Goal: Task Accomplishment & Management: Complete application form

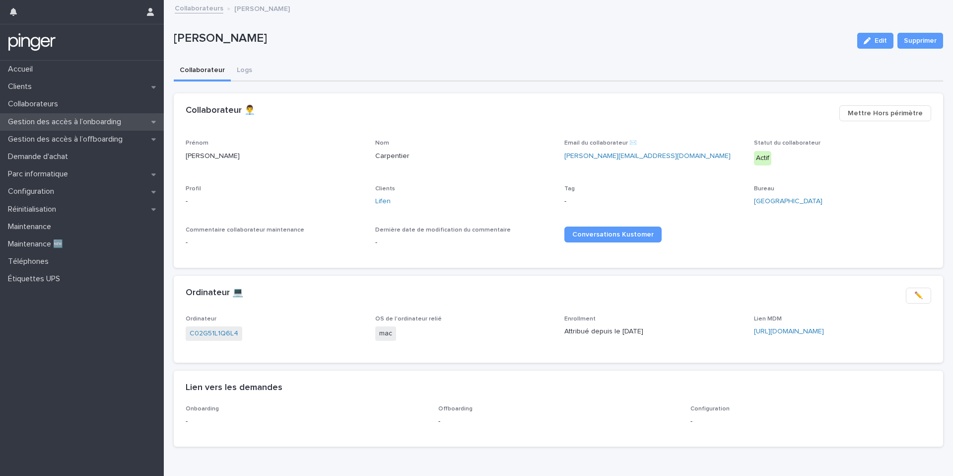
click at [133, 124] on div "Gestion des accès à l’onboarding" at bounding box center [82, 121] width 164 height 17
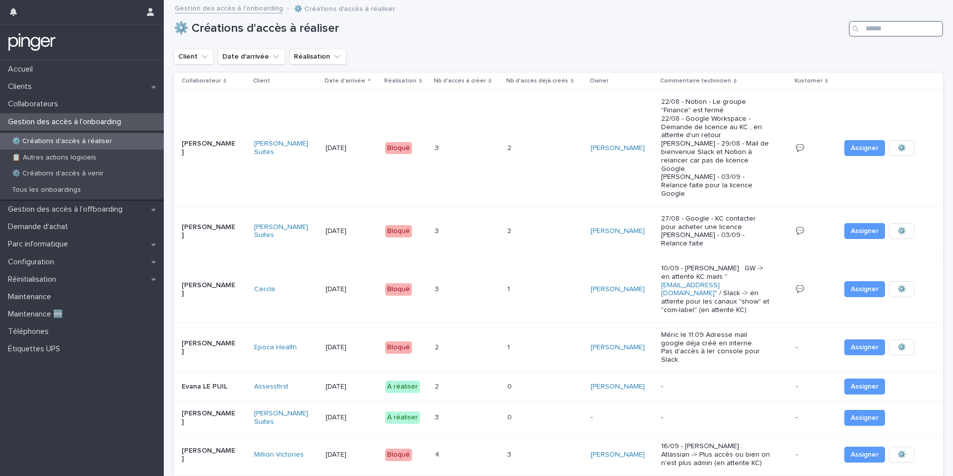
click at [876, 30] on input "Search" at bounding box center [896, 29] width 94 height 16
type input "*"
click at [136, 192] on div "Tous les onboardings" at bounding box center [82, 190] width 164 height 16
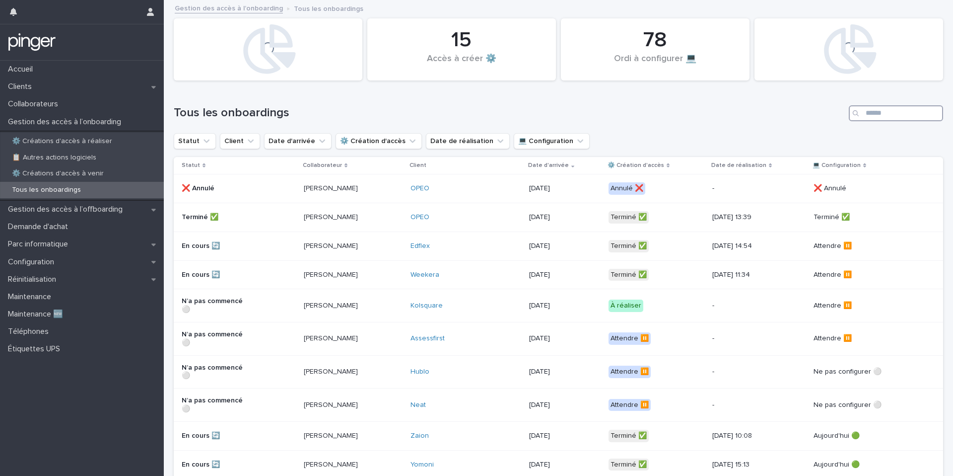
click at [887, 111] on input "Search" at bounding box center [896, 113] width 94 height 16
type input "****"
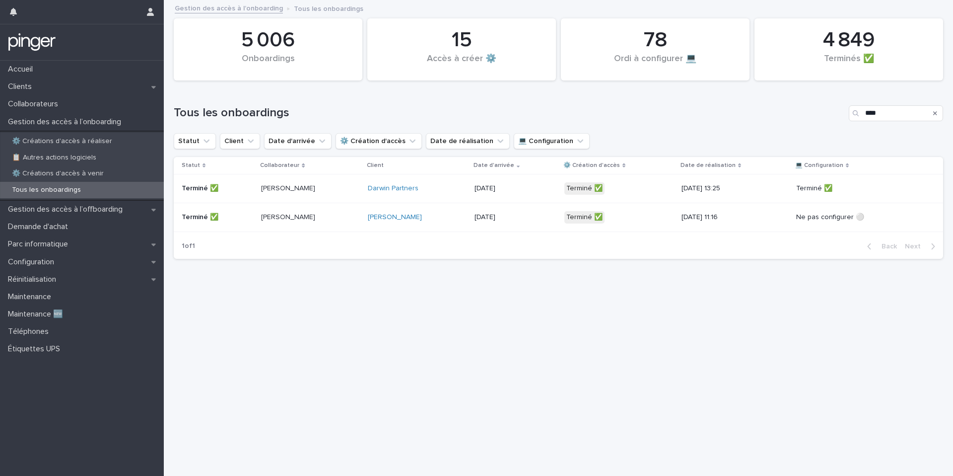
click at [775, 187] on div "15/9/2025 13:25" at bounding box center [735, 188] width 107 height 16
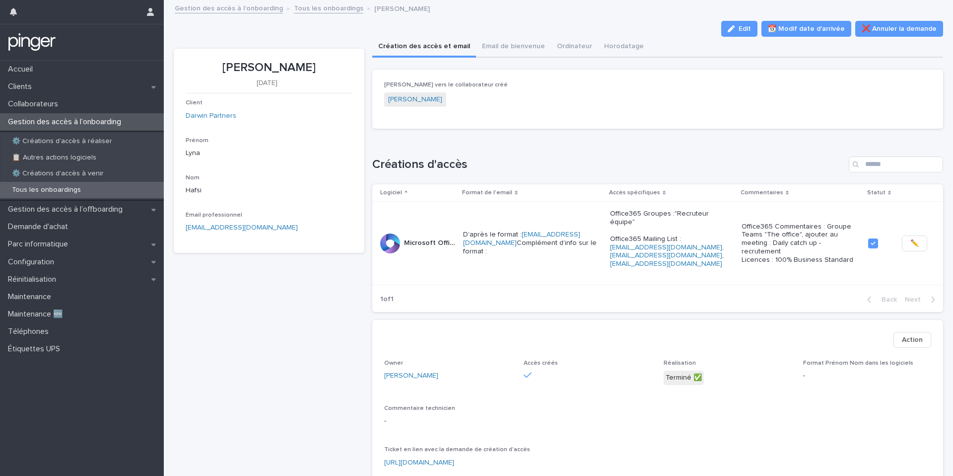
scroll to position [206, 0]
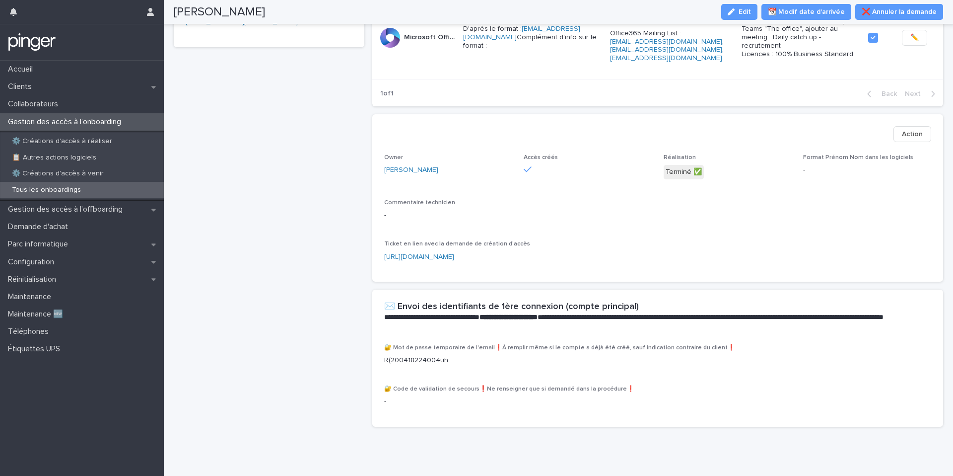
click at [431, 355] on p "R(200418224004uh" at bounding box center [658, 360] width 548 height 10
copy p "R(200418224004uh"
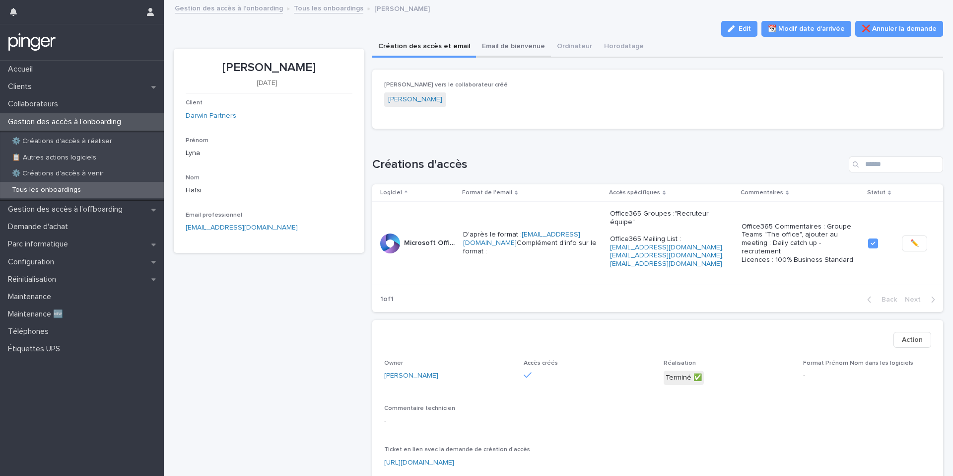
click at [480, 38] on button "Email de bienvenue" at bounding box center [513, 47] width 75 height 21
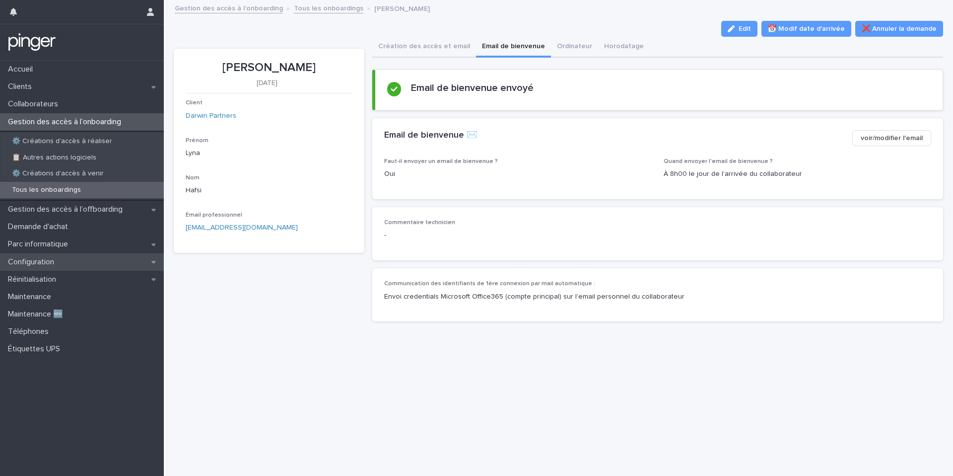
click at [91, 259] on div "Configuration" at bounding box center [82, 261] width 164 height 17
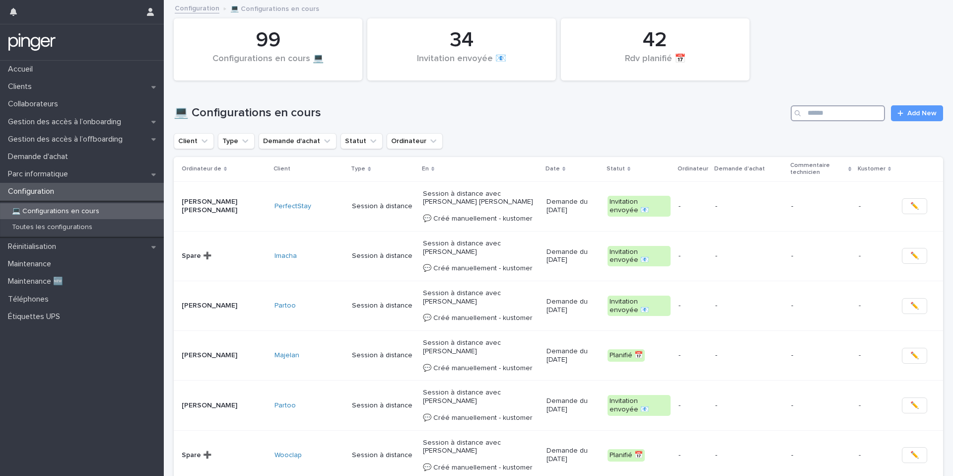
click at [843, 119] on input "Search" at bounding box center [838, 113] width 94 height 16
paste input "******"
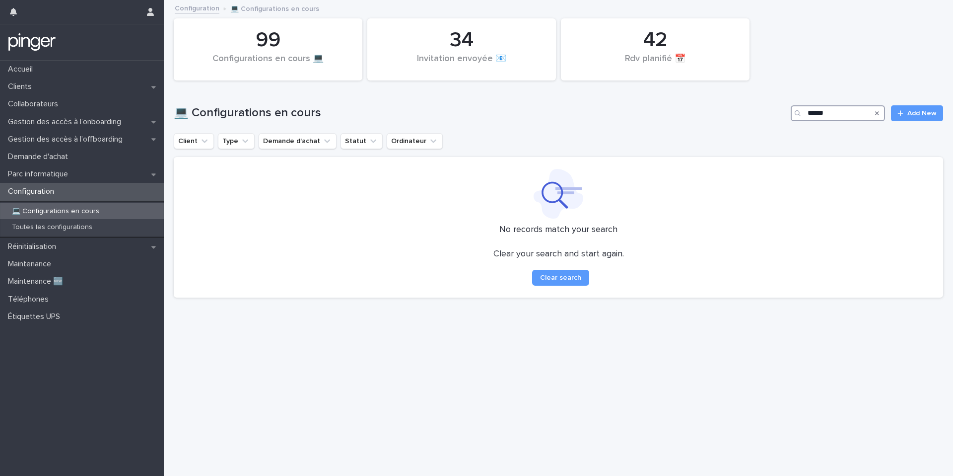
type input "******"
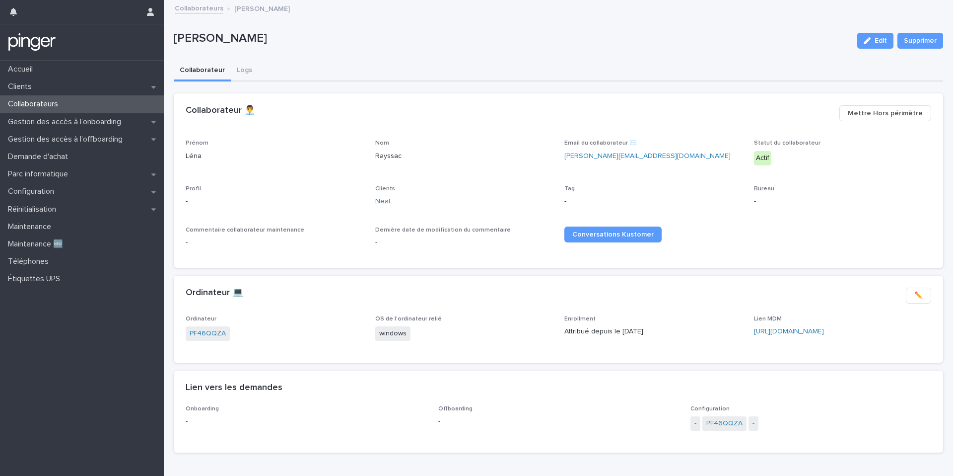
click at [379, 203] on link "Neat" at bounding box center [382, 201] width 15 height 10
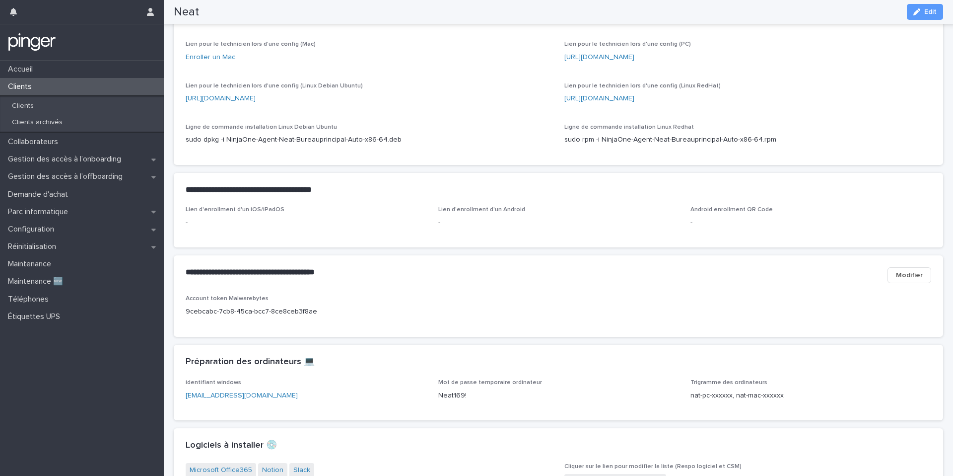
scroll to position [564, 0]
click at [448, 399] on p "Neat169!" at bounding box center [558, 393] width 241 height 10
click at [469, 399] on p "Neat169!" at bounding box center [558, 393] width 241 height 10
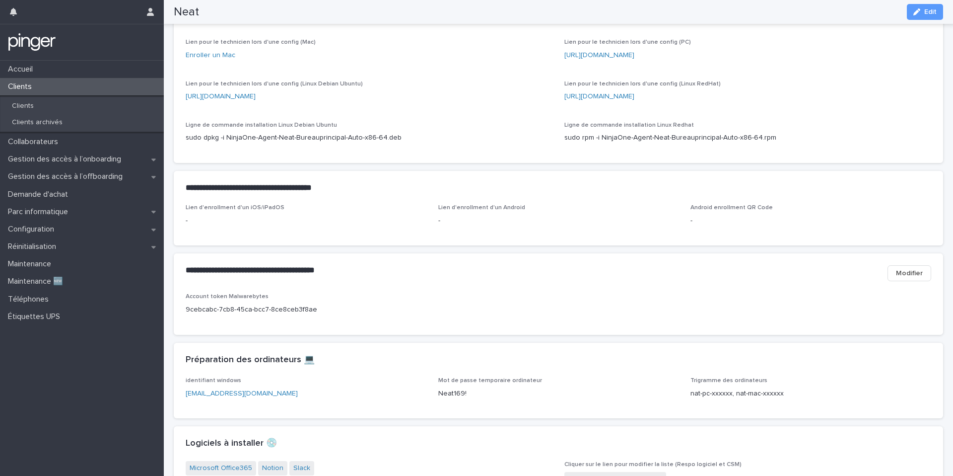
click at [469, 399] on p "Neat169!" at bounding box center [558, 393] width 241 height 10
copy p "Neat169!"
click at [95, 236] on div "Configuration" at bounding box center [82, 228] width 164 height 17
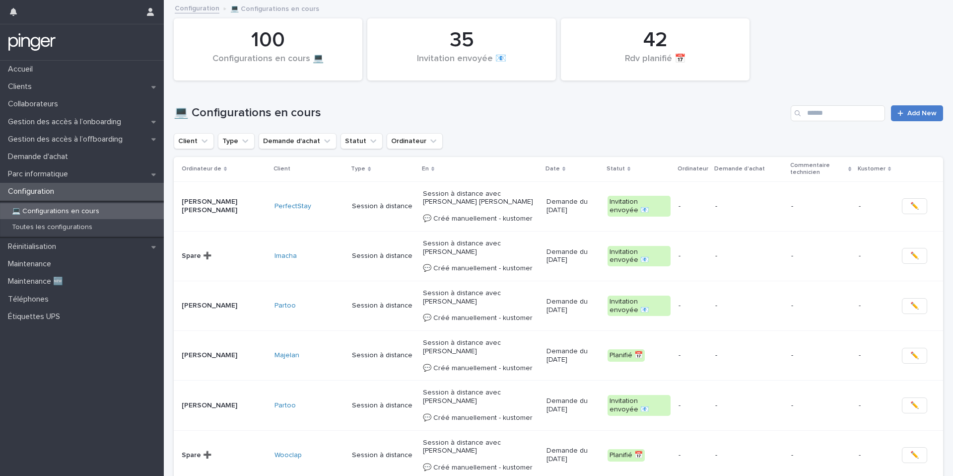
click at [926, 121] on link "Add New" at bounding box center [917, 113] width 52 height 16
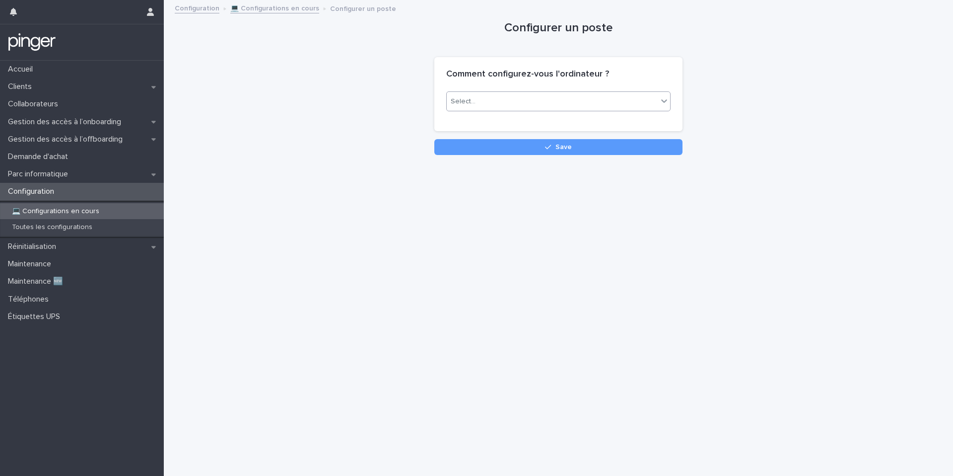
click at [659, 96] on icon at bounding box center [664, 101] width 10 height 10
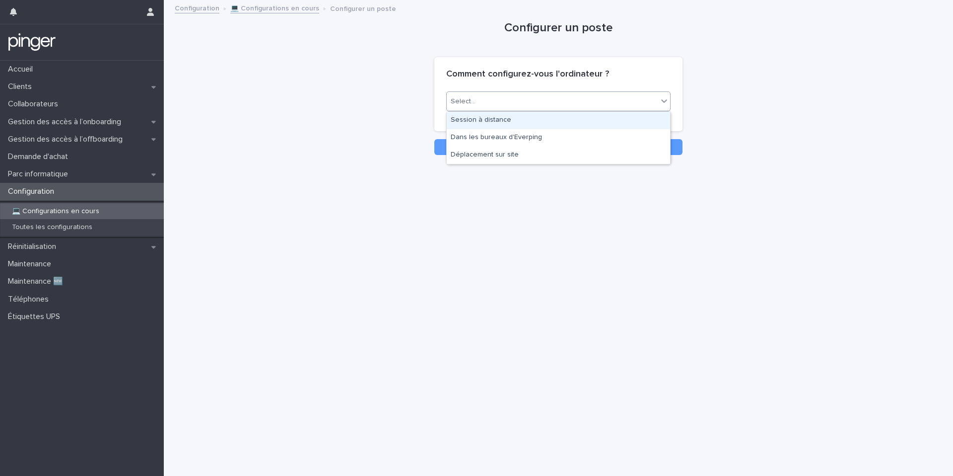
click at [615, 124] on div "Session à distance" at bounding box center [558, 120] width 223 height 17
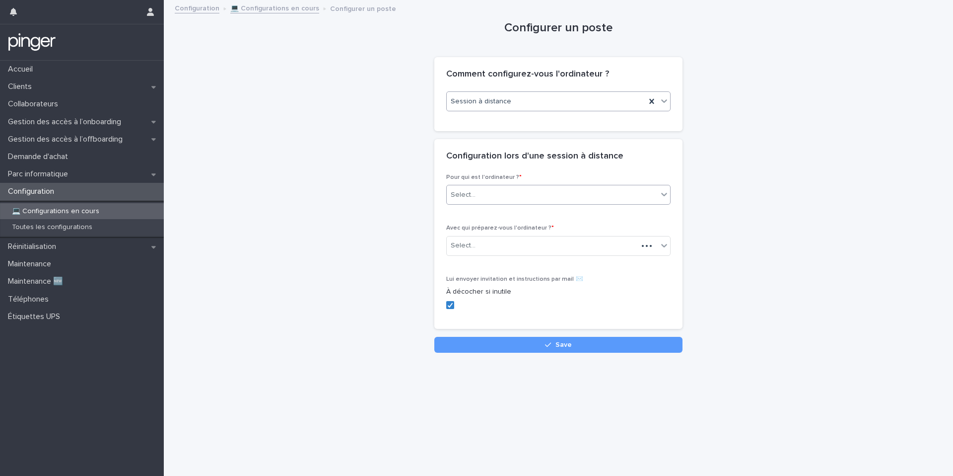
click at [560, 199] on div "Select..." at bounding box center [552, 195] width 211 height 16
click at [544, 216] on div "Collaborateur" at bounding box center [558, 213] width 223 height 17
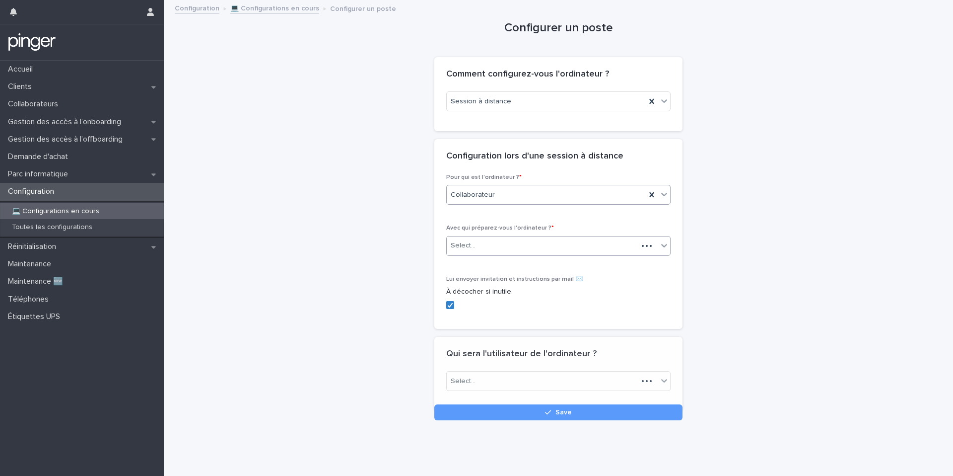
click at [518, 247] on div "Select..." at bounding box center [542, 245] width 191 height 16
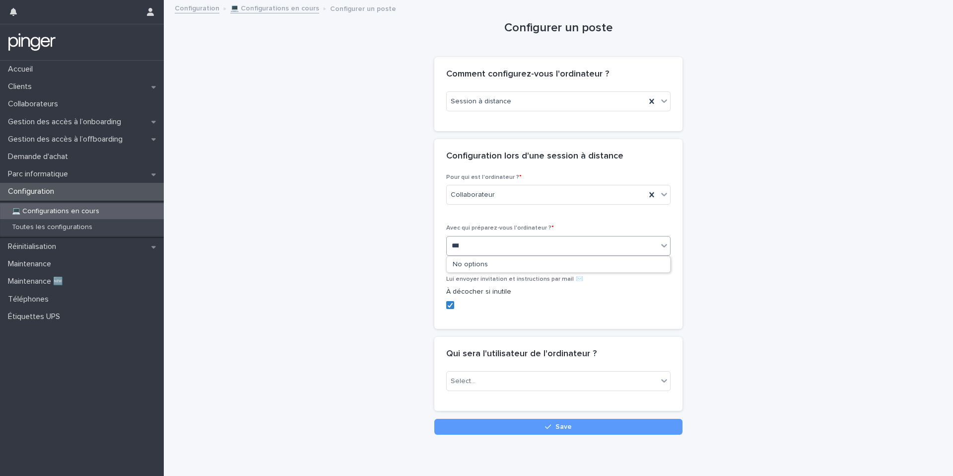
type input "****"
click at [504, 270] on div "[PERSON_NAME]" at bounding box center [558, 264] width 223 height 17
click at [478, 376] on div "Select..." at bounding box center [552, 381] width 211 height 16
type input "****"
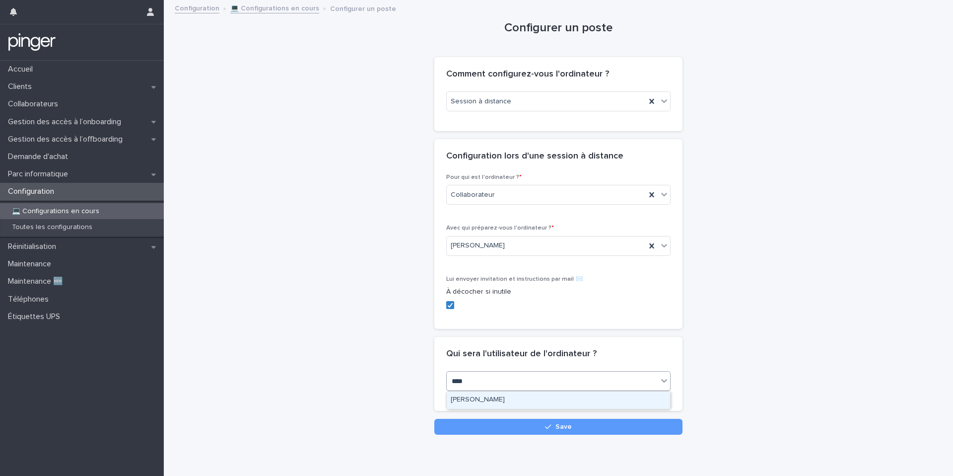
click at [475, 394] on div "[PERSON_NAME]" at bounding box center [558, 399] width 223 height 17
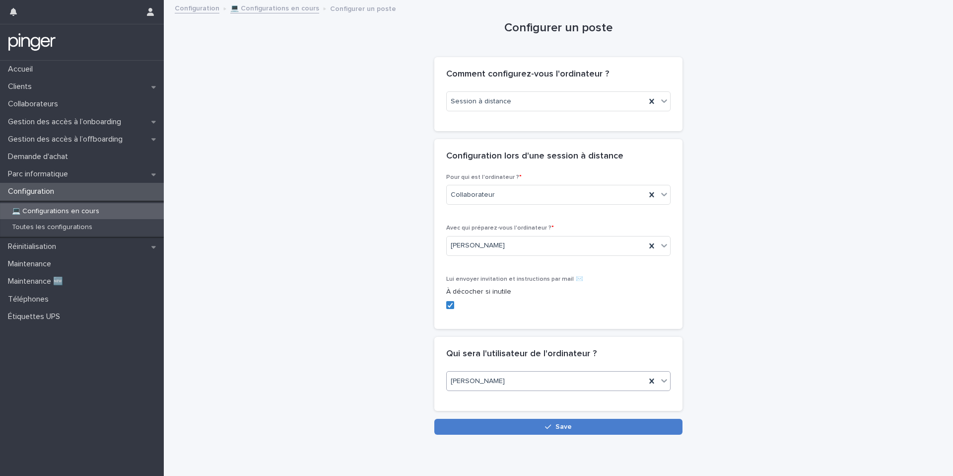
click at [488, 424] on button "Save" at bounding box center [558, 427] width 248 height 16
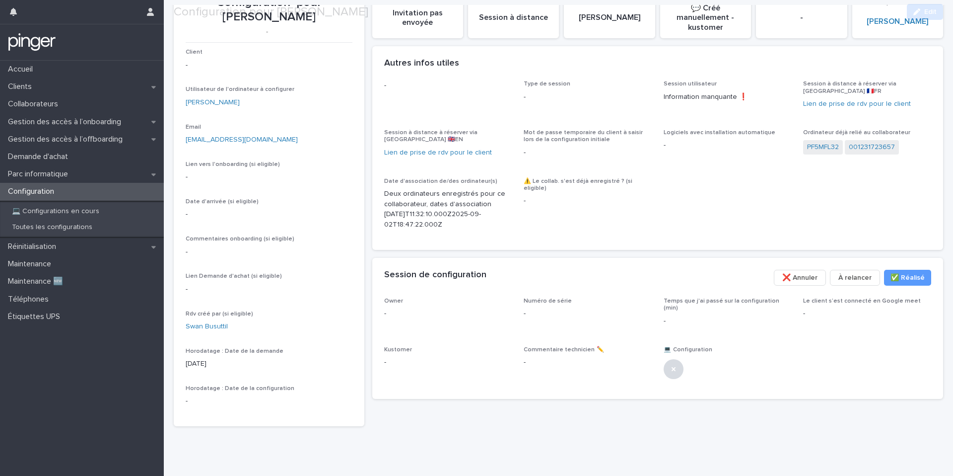
scroll to position [65, 0]
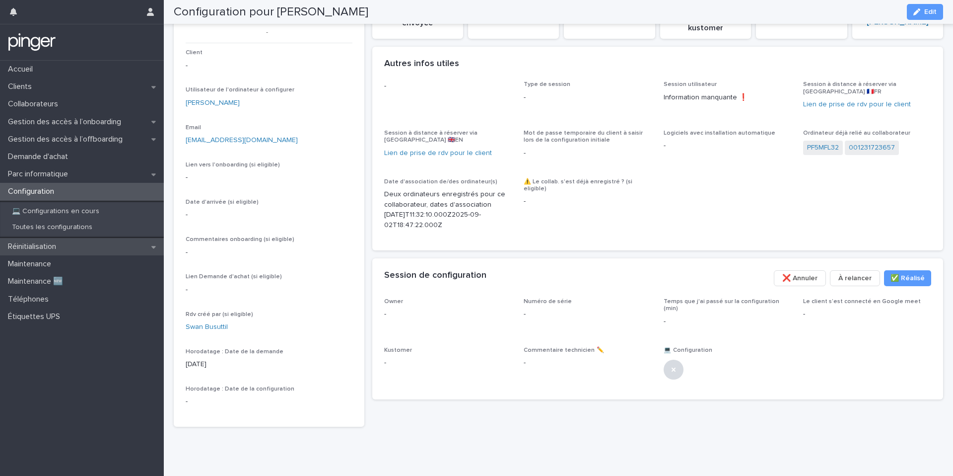
click at [120, 252] on div "Réinitialisation" at bounding box center [82, 246] width 164 height 17
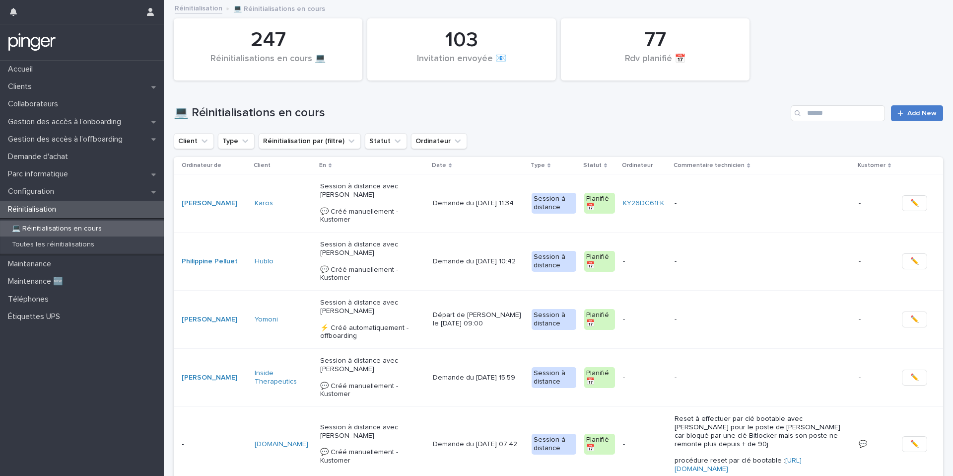
click at [931, 117] on link "Add New" at bounding box center [917, 113] width 52 height 16
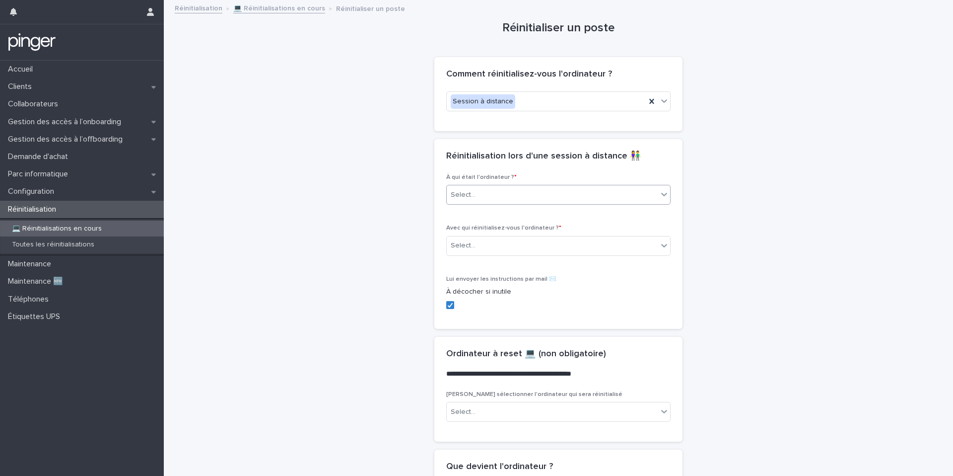
click at [529, 191] on div "Select..." at bounding box center [552, 195] width 211 height 16
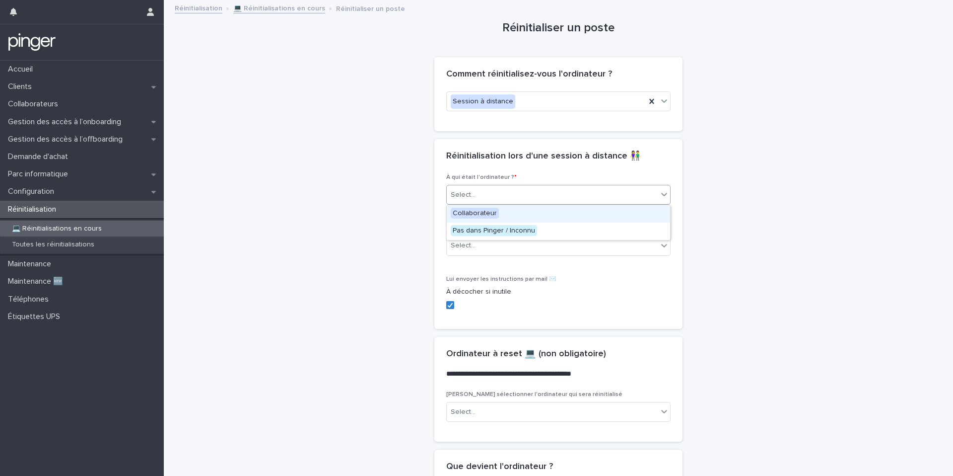
click at [515, 210] on div "Collaborateur" at bounding box center [558, 213] width 223 height 17
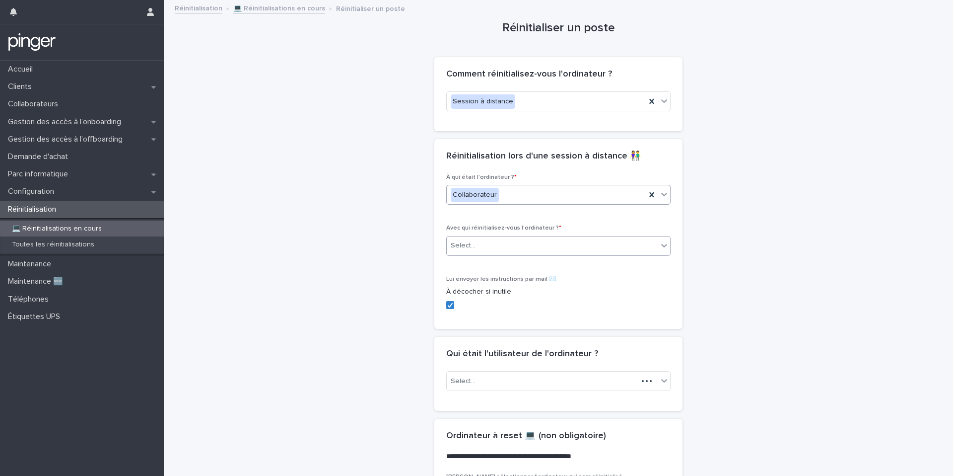
click at [497, 238] on div "Select..." at bounding box center [552, 245] width 211 height 16
type input "****"
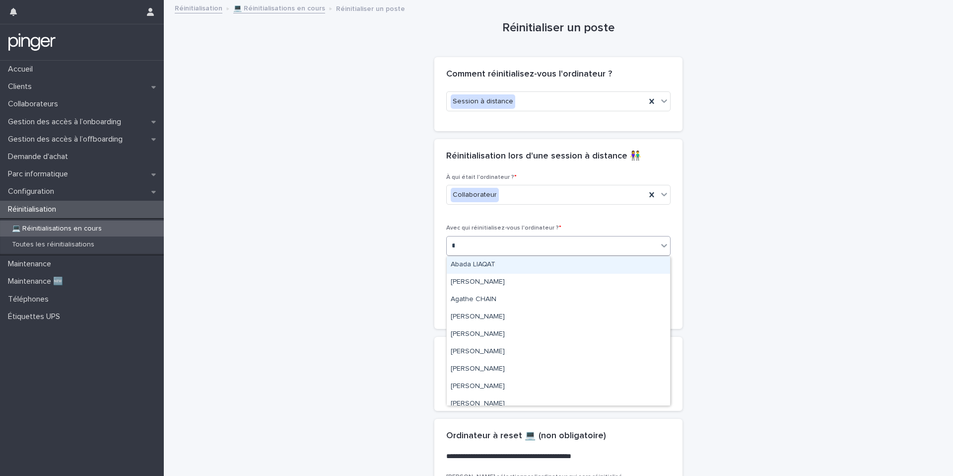
type input "****"
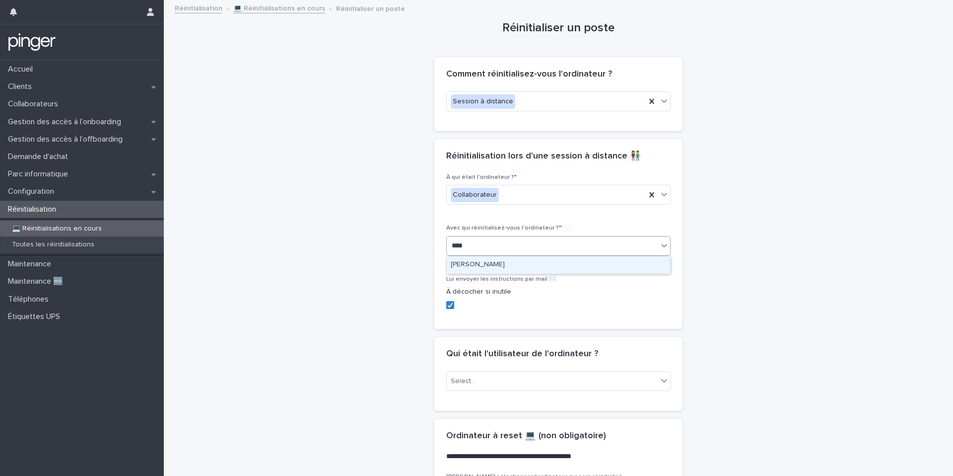
click at [493, 264] on div "[PERSON_NAME]" at bounding box center [558, 264] width 223 height 17
click at [482, 381] on div "Select..." at bounding box center [552, 381] width 211 height 16
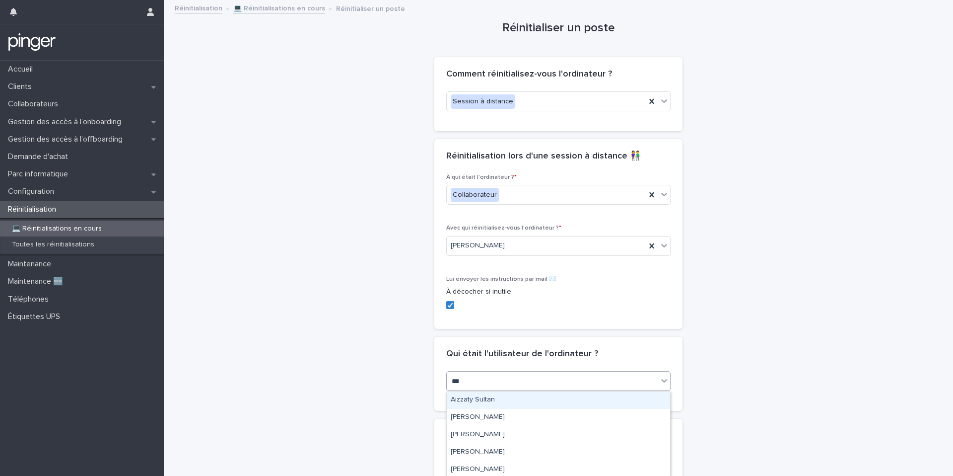
type input "****"
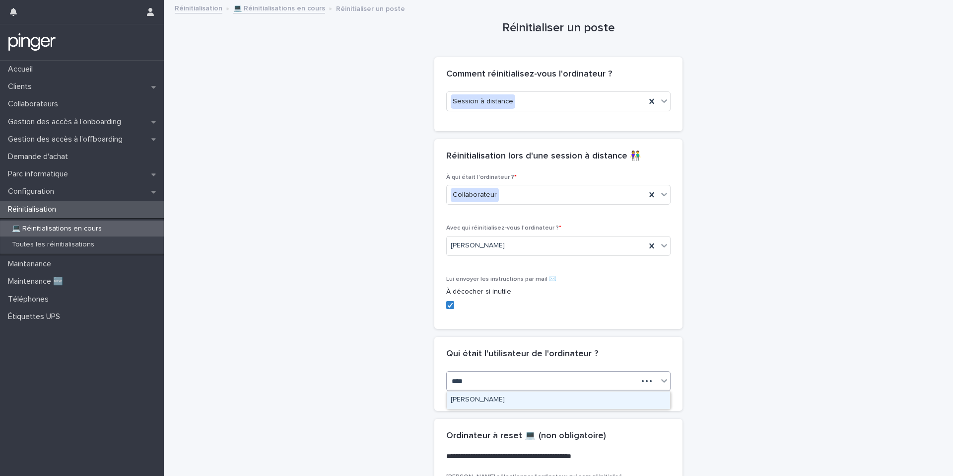
click at [496, 398] on div "[PERSON_NAME]" at bounding box center [558, 399] width 223 height 17
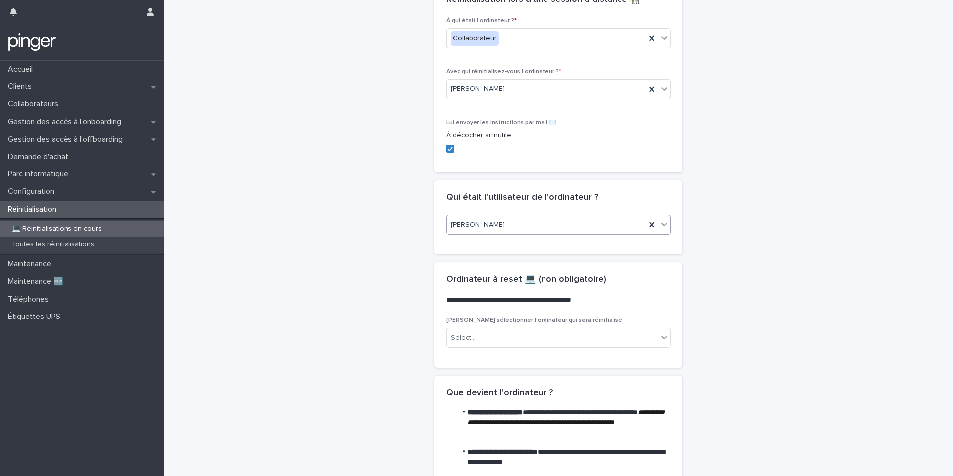
scroll to position [165, 0]
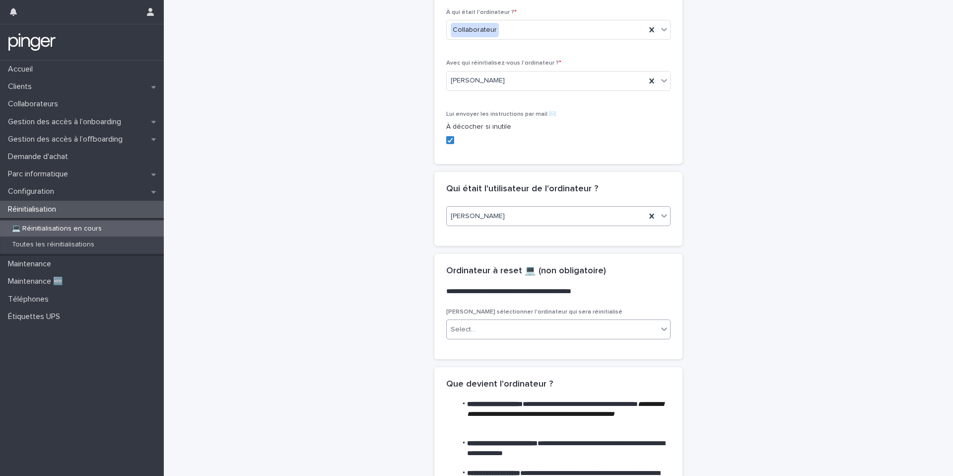
click at [510, 327] on div "Select..." at bounding box center [552, 329] width 211 height 16
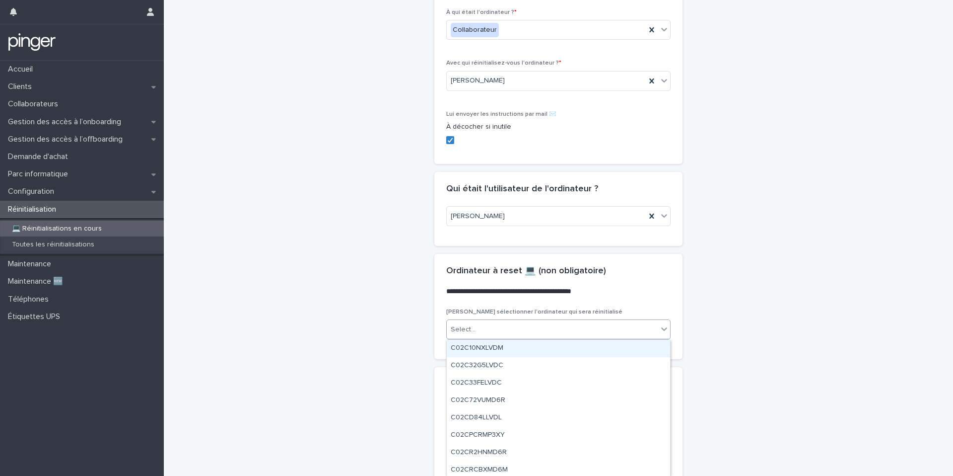
click at [509, 293] on p "**********" at bounding box center [556, 291] width 220 height 10
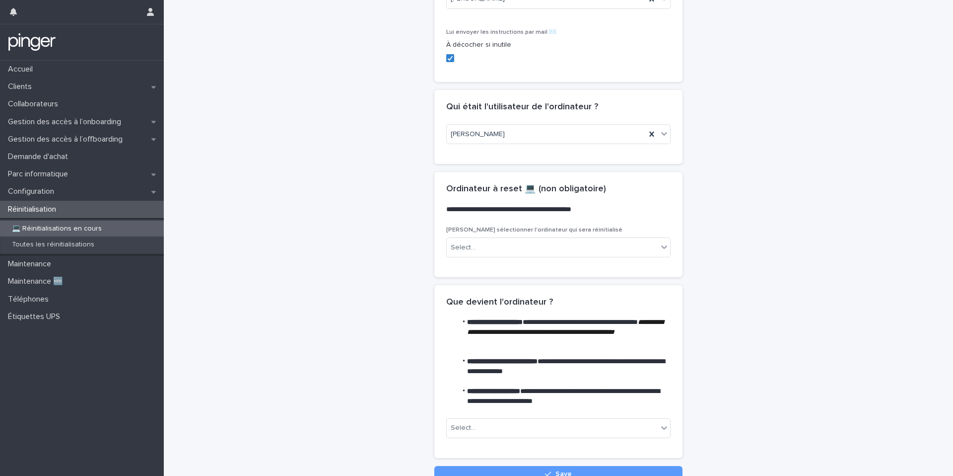
scroll to position [282, 0]
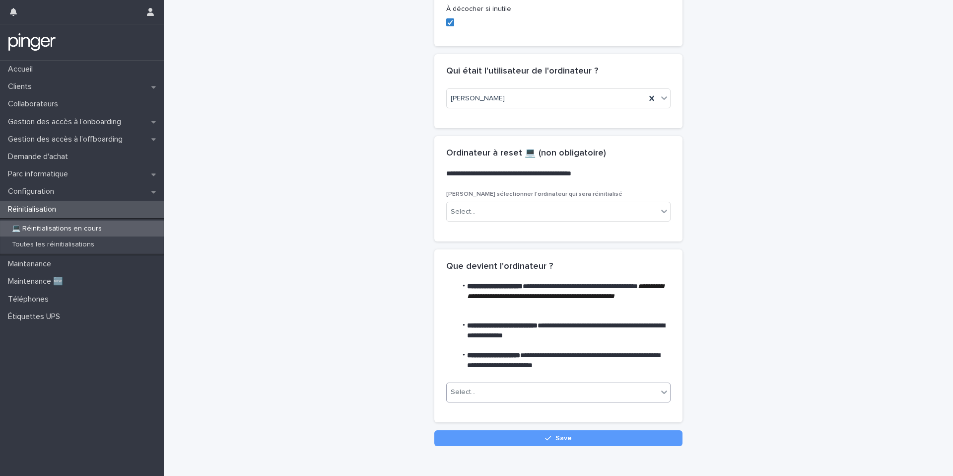
click at [506, 385] on div "Select..." at bounding box center [552, 392] width 211 height 16
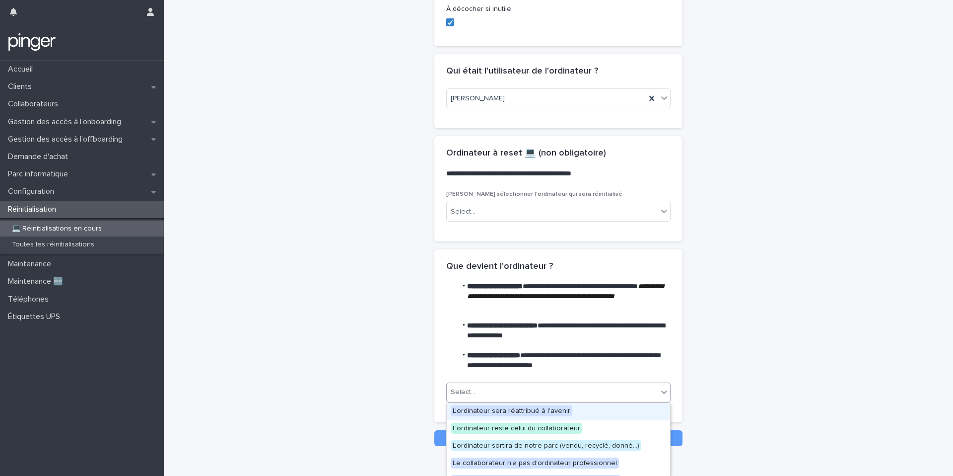
click at [508, 404] on div "L'ordinateur sera réattribué à l'avenir" at bounding box center [558, 411] width 223 height 17
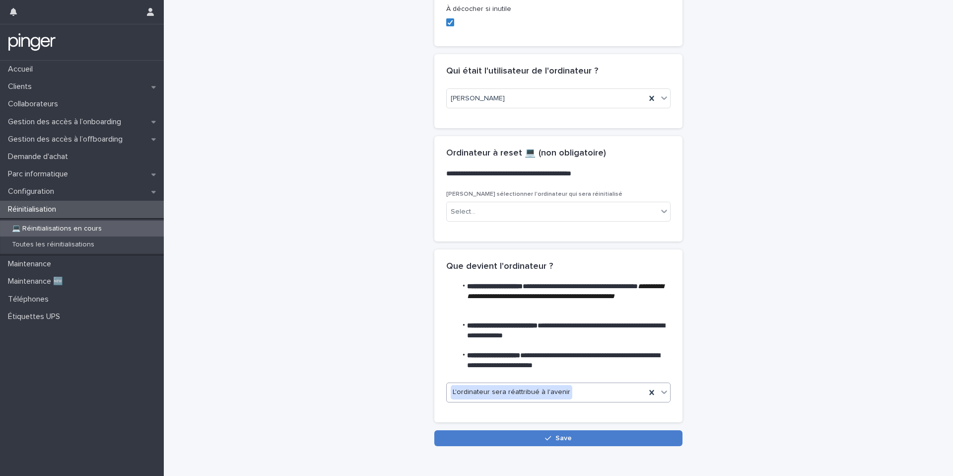
click at [508, 431] on button "Save" at bounding box center [558, 438] width 248 height 16
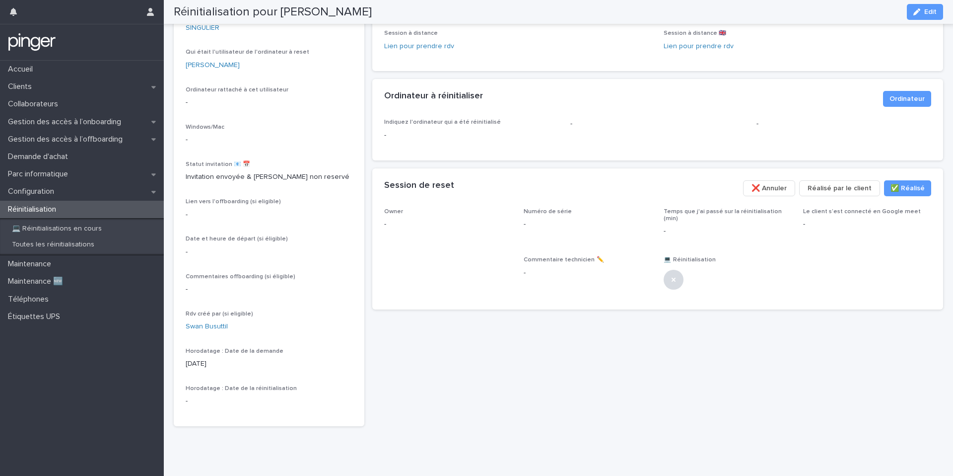
scroll to position [106, 0]
